Goal: Check status: Check status

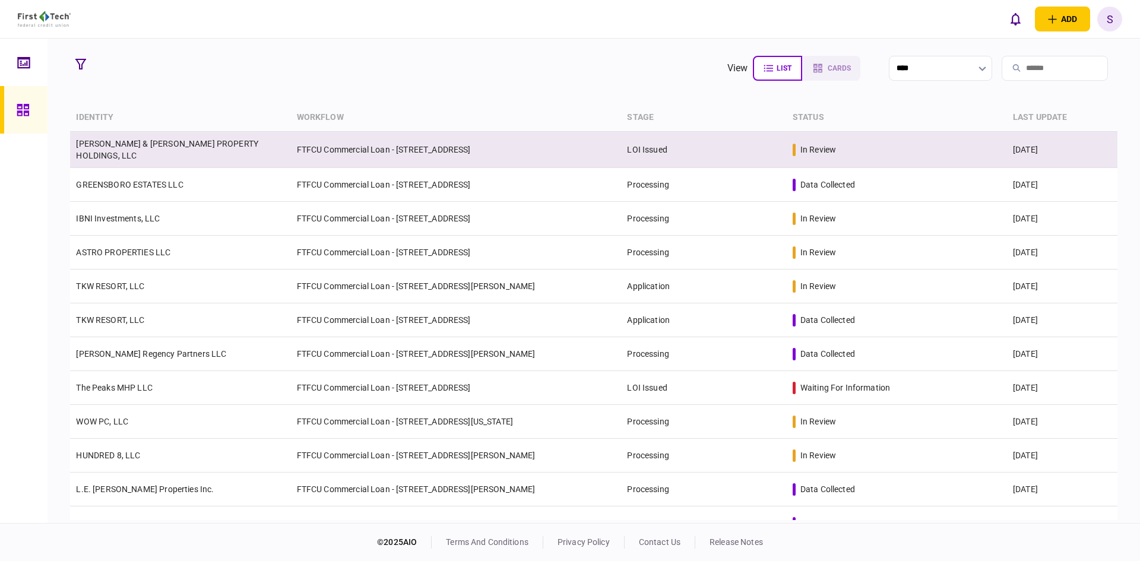
click at [230, 143] on link "[PERSON_NAME] & [PERSON_NAME] PROPERTY HOLDINGS, LLC" at bounding box center [167, 149] width 182 height 21
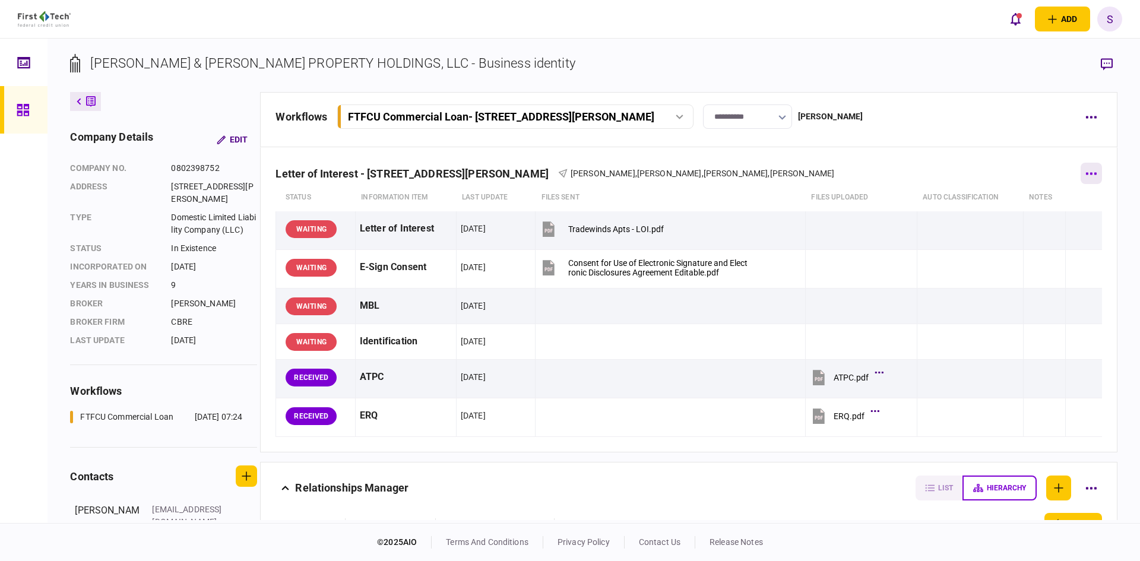
click at [1084, 171] on button "button" at bounding box center [1091, 173] width 21 height 21
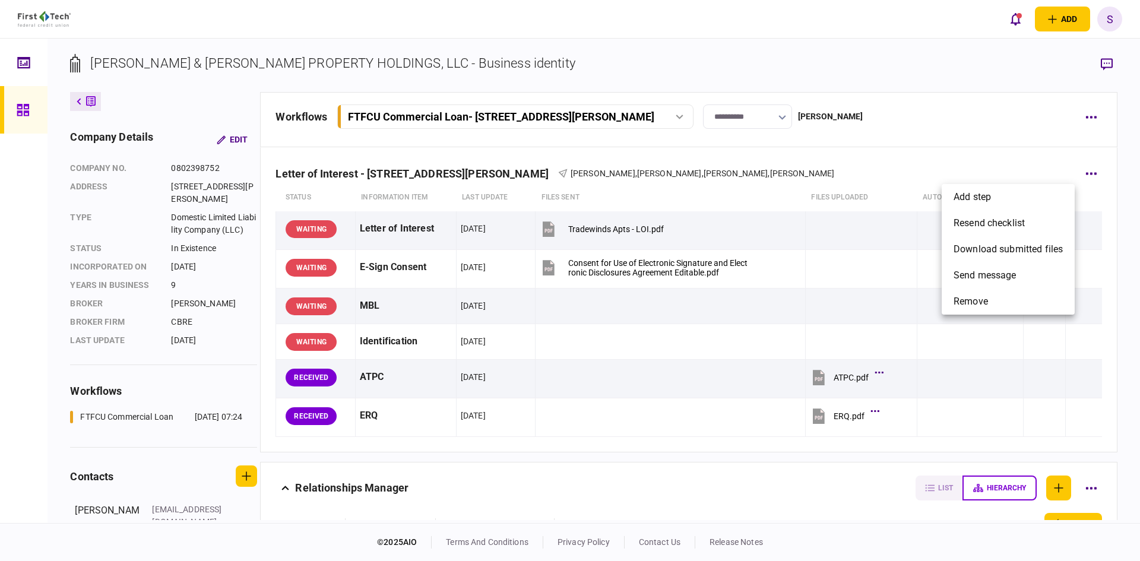
click at [796, 152] on div at bounding box center [570, 280] width 1140 height 561
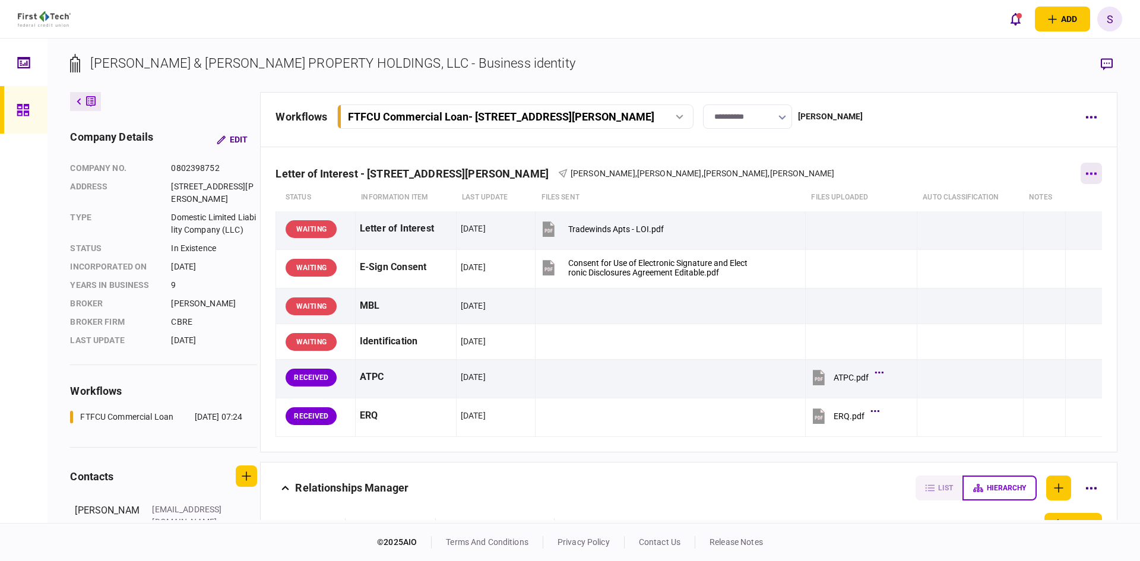
click at [1081, 168] on button "button" at bounding box center [1091, 173] width 21 height 21
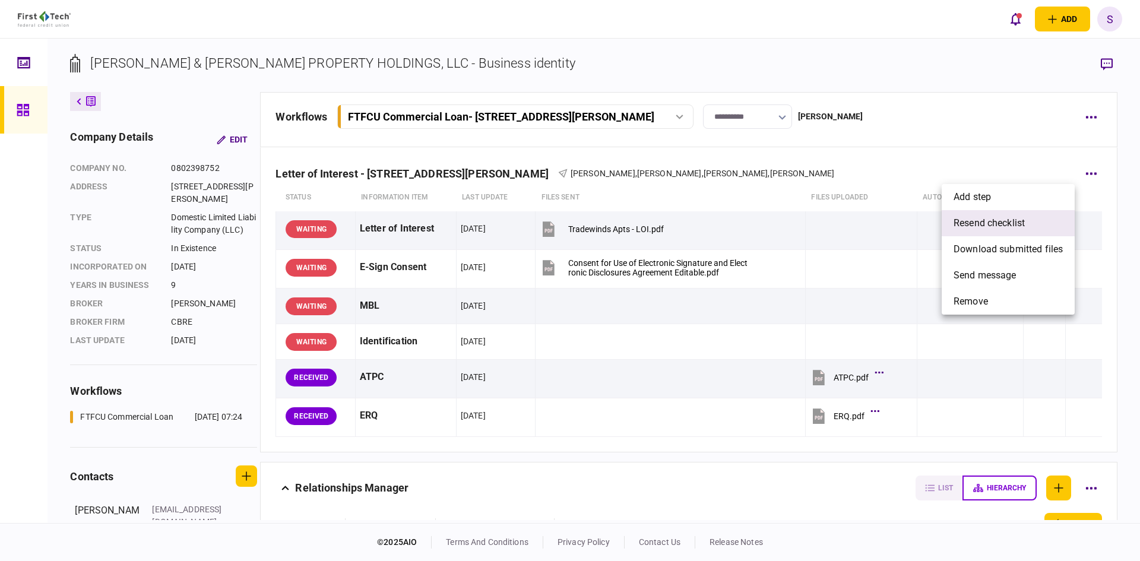
click at [999, 224] on span "resend checklist" at bounding box center [989, 223] width 71 height 14
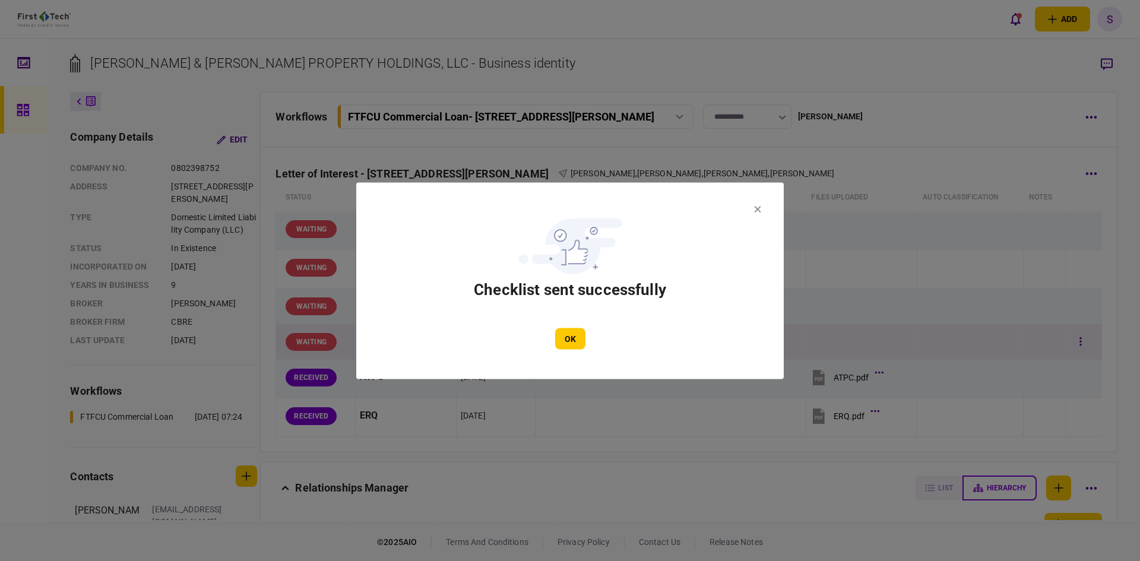
drag, startPoint x: 570, startPoint y: 337, endPoint x: 584, endPoint y: 332, distance: 14.7
click at [570, 337] on button "OK" at bounding box center [570, 338] width 30 height 21
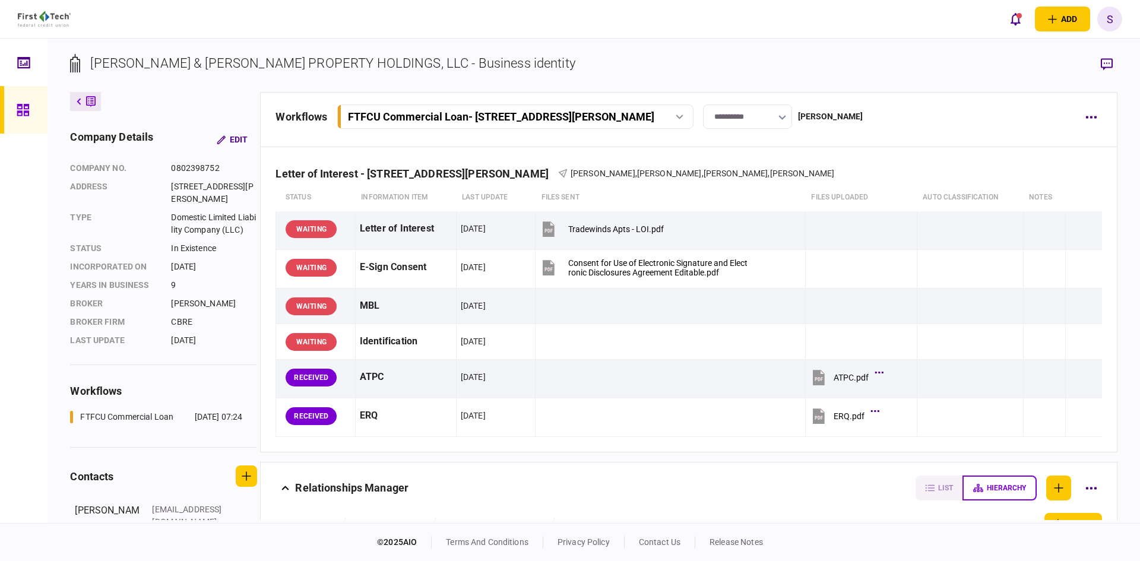
click at [720, 44] on div "**********" at bounding box center [594, 281] width 1093 height 485
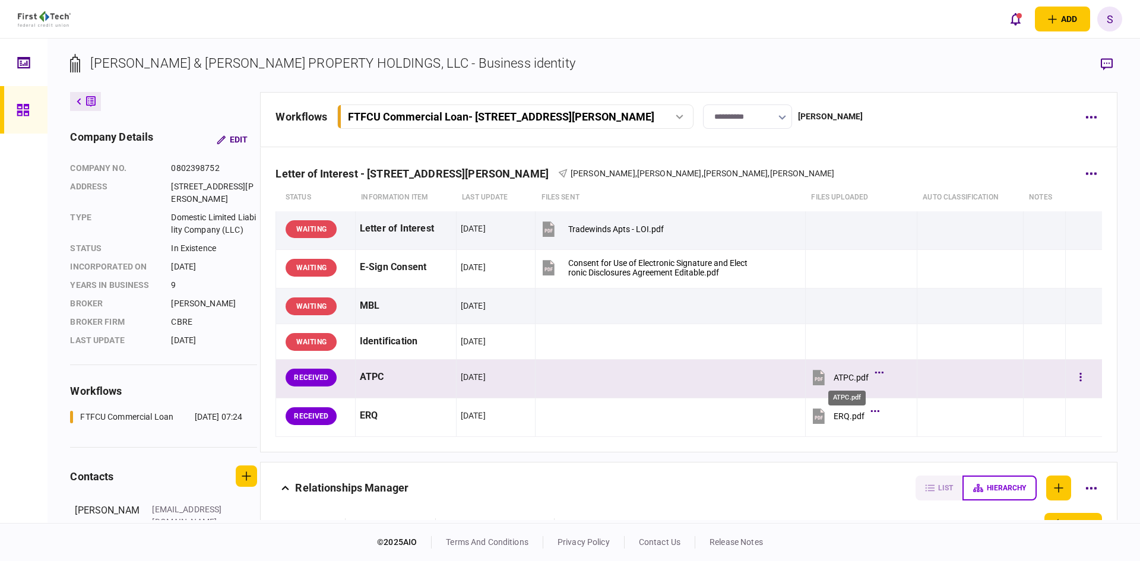
click at [851, 373] on div "ATPC.pdf" at bounding box center [851, 378] width 35 height 10
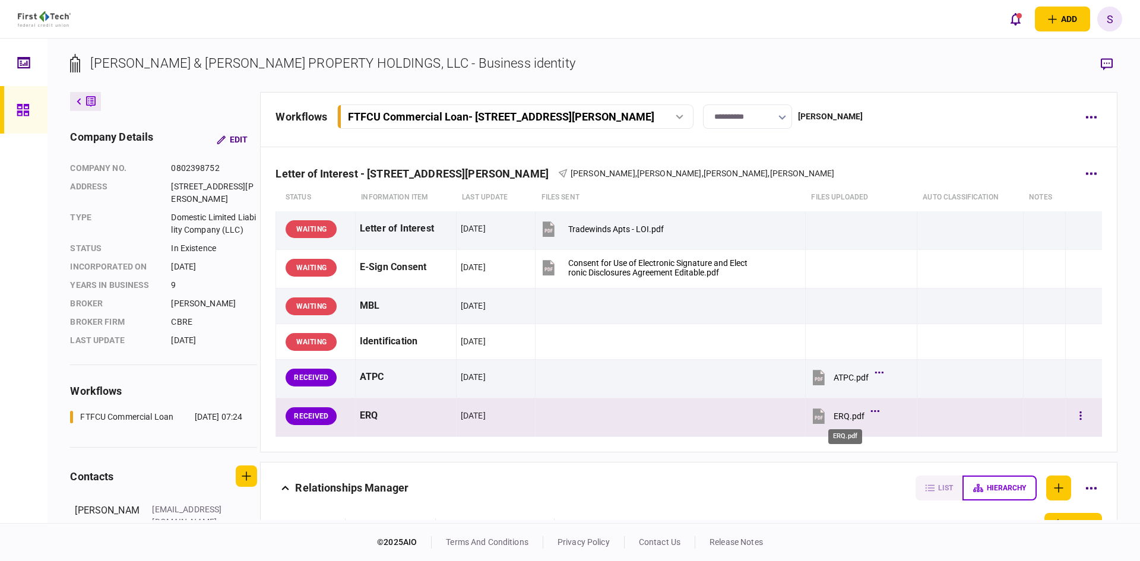
click at [848, 412] on div "ERQ.pdf" at bounding box center [849, 417] width 31 height 10
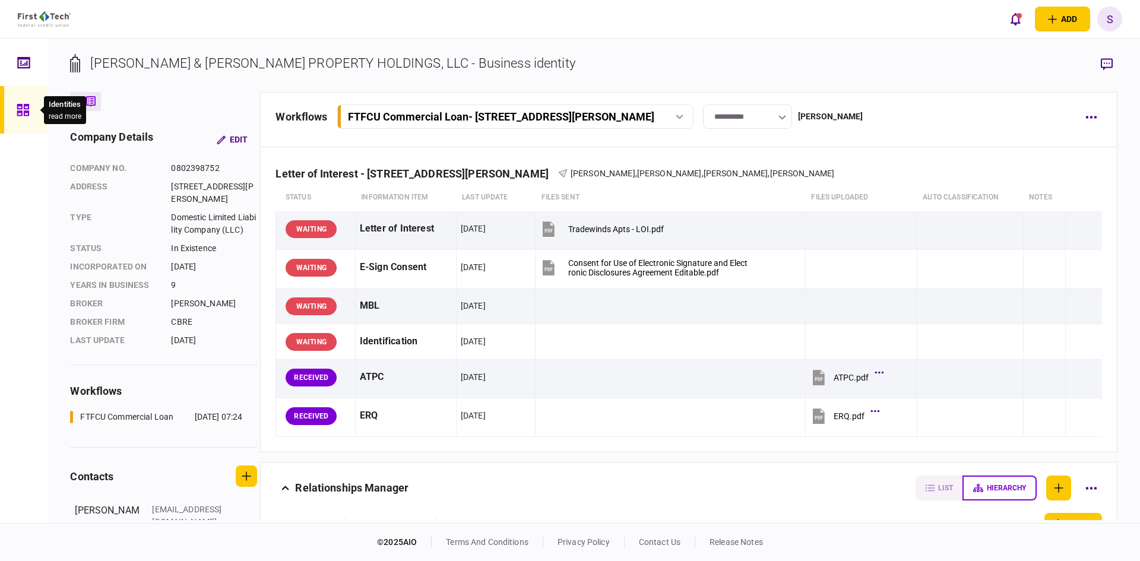
click at [28, 110] on icon at bounding box center [23, 110] width 12 height 12
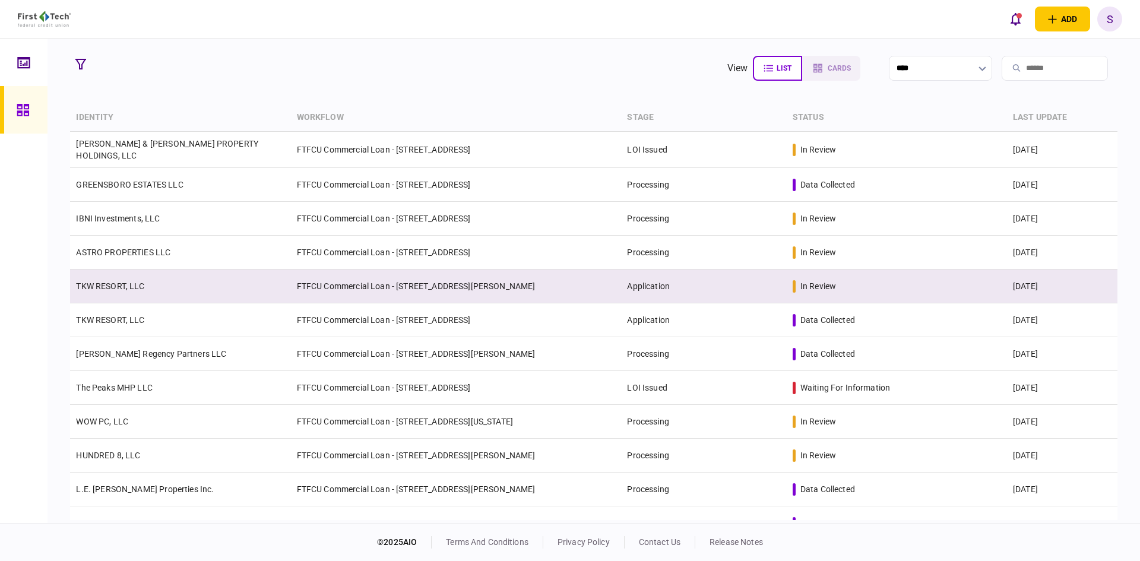
click at [143, 282] on link "TKW RESORT, LLC" at bounding box center [110, 287] width 68 height 10
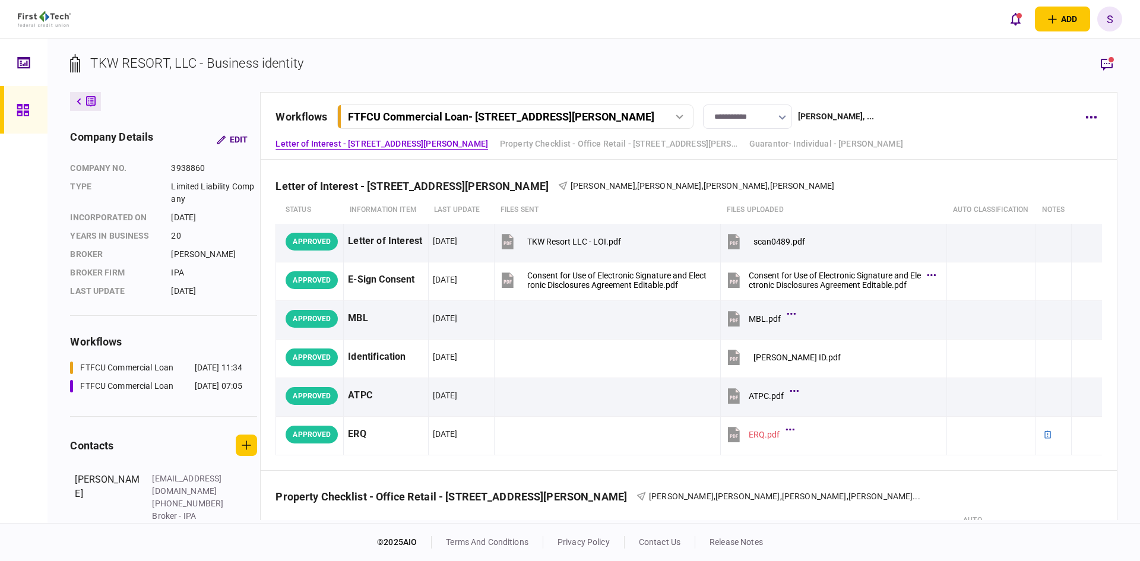
click at [684, 115] on icon at bounding box center [680, 117] width 8 height 5
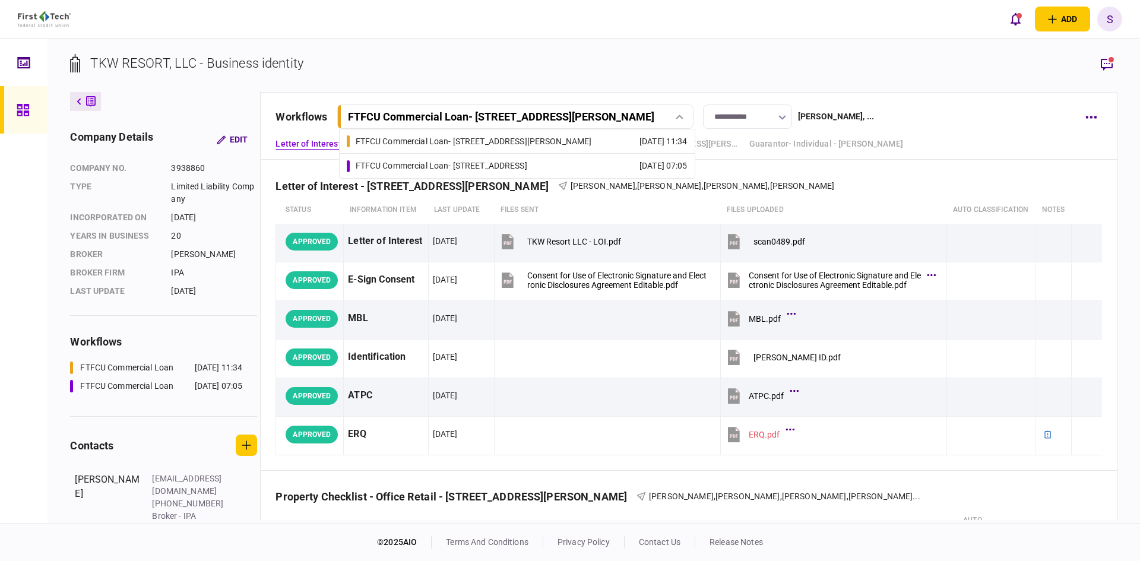
click at [518, 166] on div "FTFCU Commercial Loan - [STREET_ADDRESS]" at bounding box center [442, 166] width 172 height 12
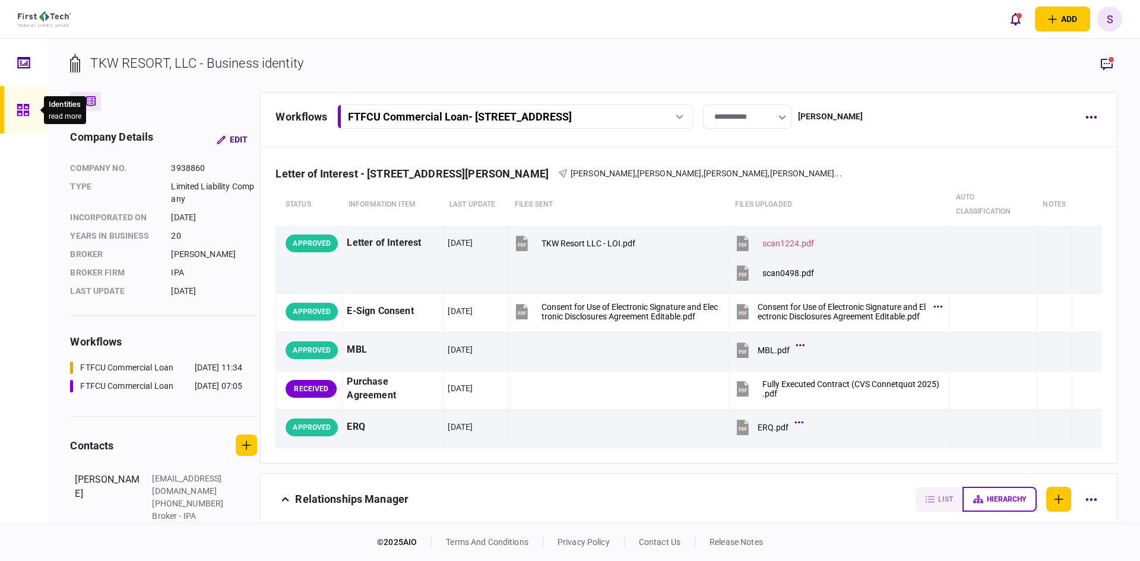
click at [23, 109] on icon at bounding box center [23, 110] width 13 height 14
